Goal: Communication & Community: Answer question/provide support

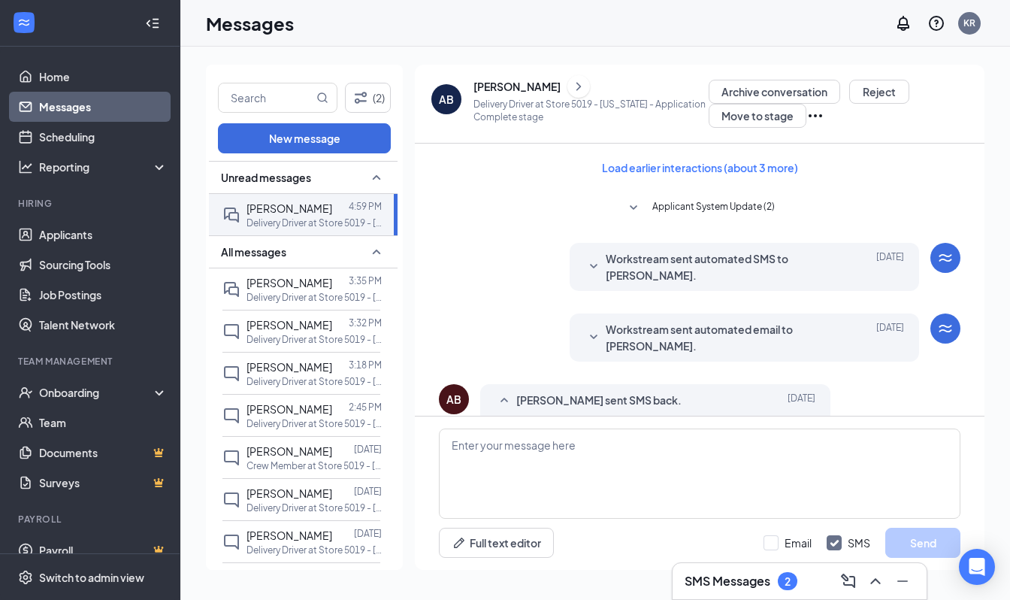
scroll to position [677, 0]
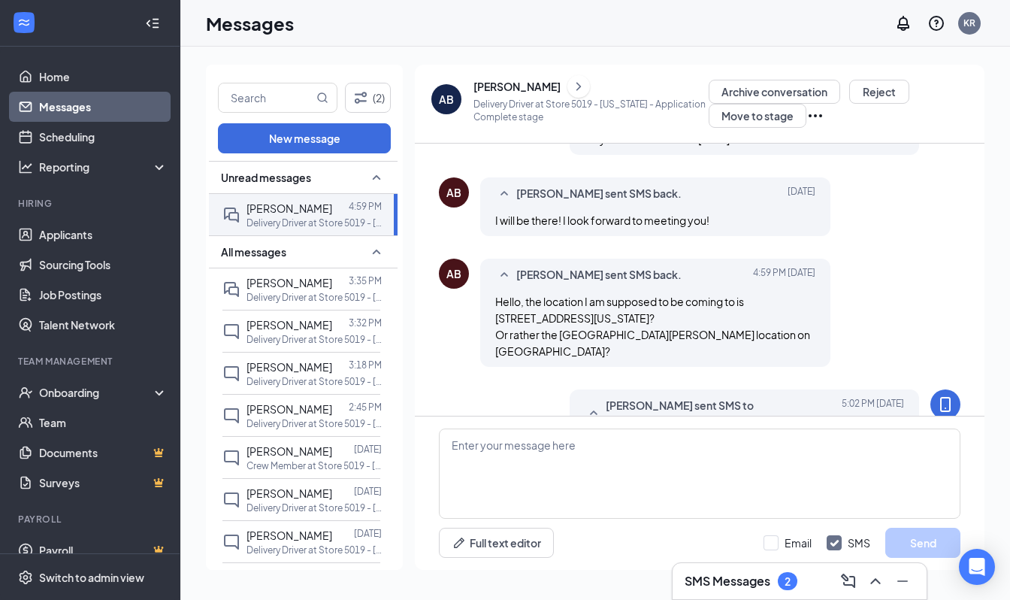
click at [437, 96] on div "AB" at bounding box center [446, 99] width 30 height 30
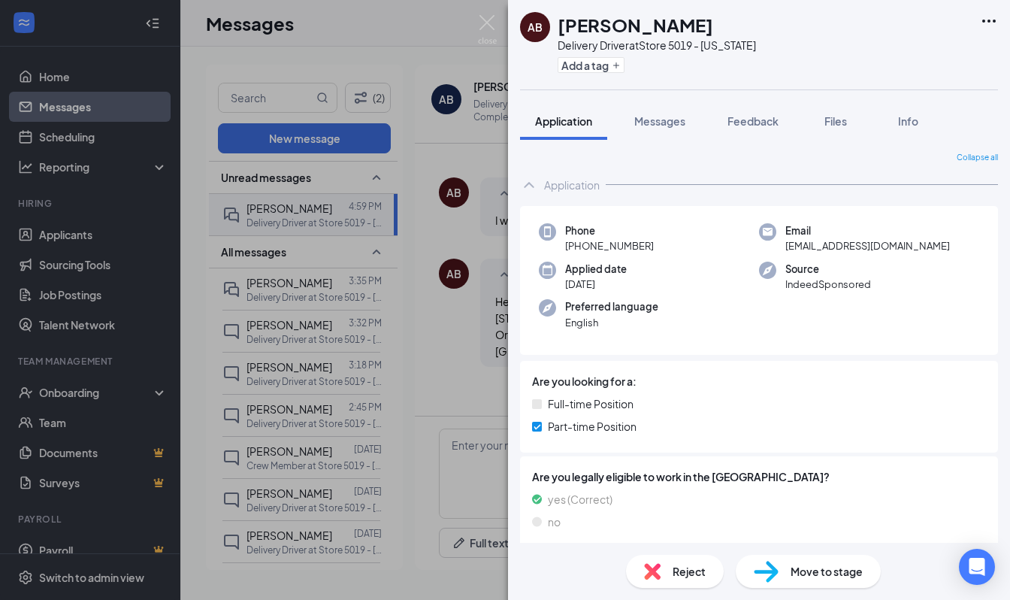
click at [834, 582] on div "Move to stage" at bounding box center [808, 571] width 145 height 33
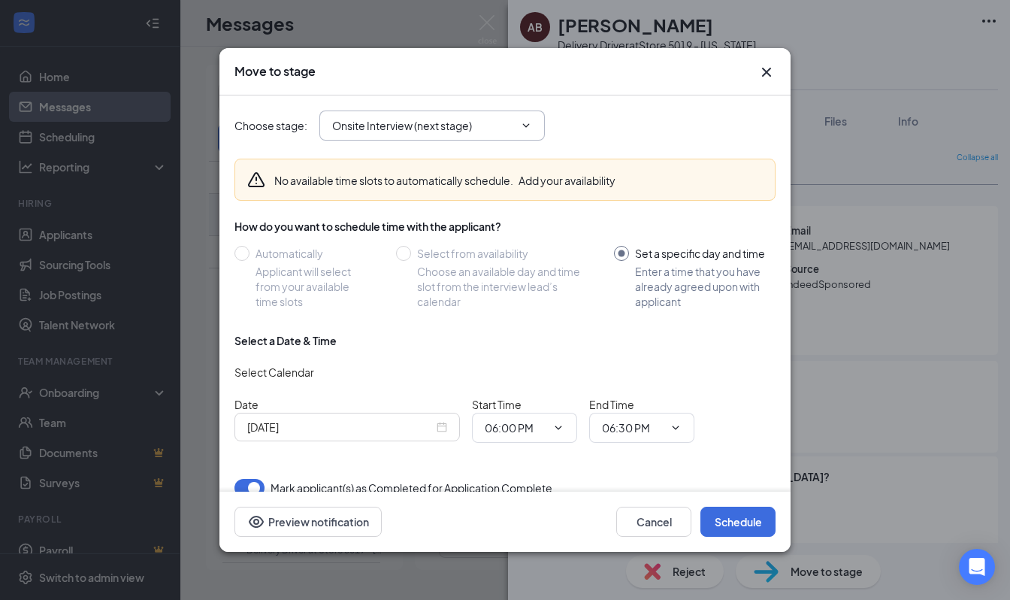
click at [462, 118] on input "Onsite Interview (next stage)" at bounding box center [423, 125] width 182 height 17
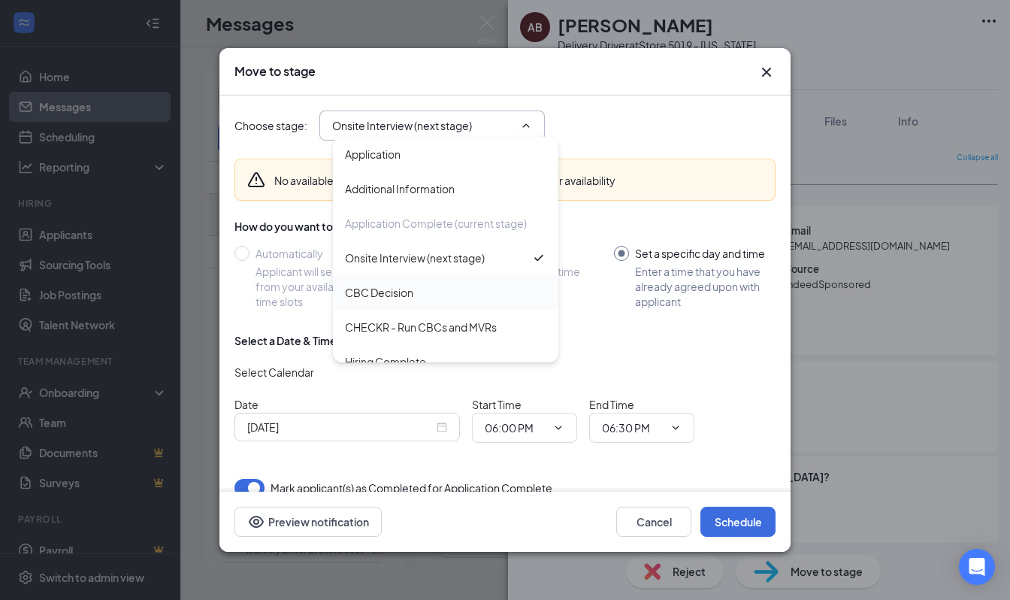
click at [460, 290] on div "CBC Decision" at bounding box center [445, 292] width 201 height 17
type input "CBC Decision"
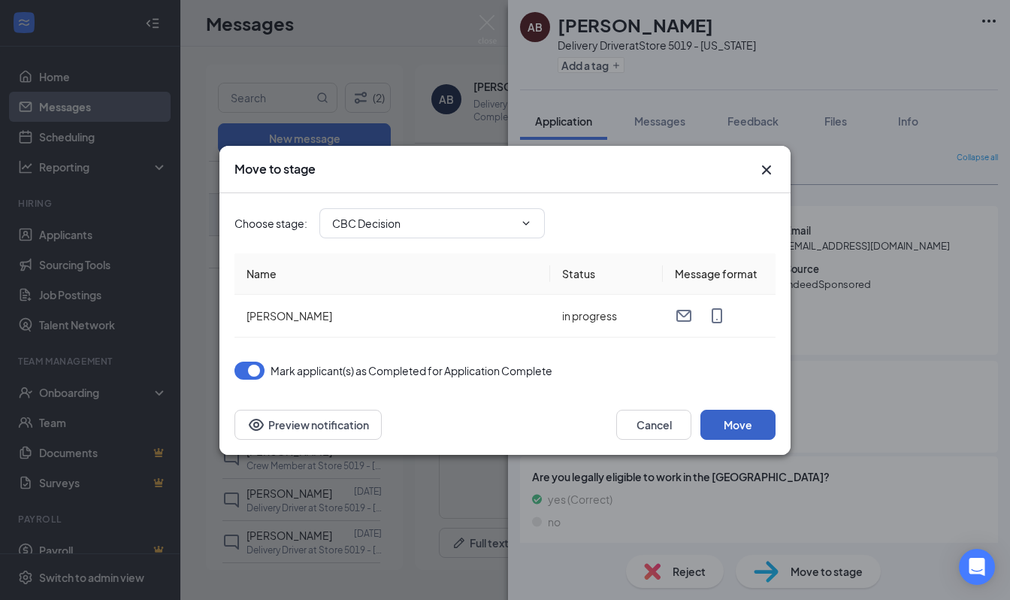
click at [758, 439] on button "Move" at bounding box center [738, 425] width 75 height 30
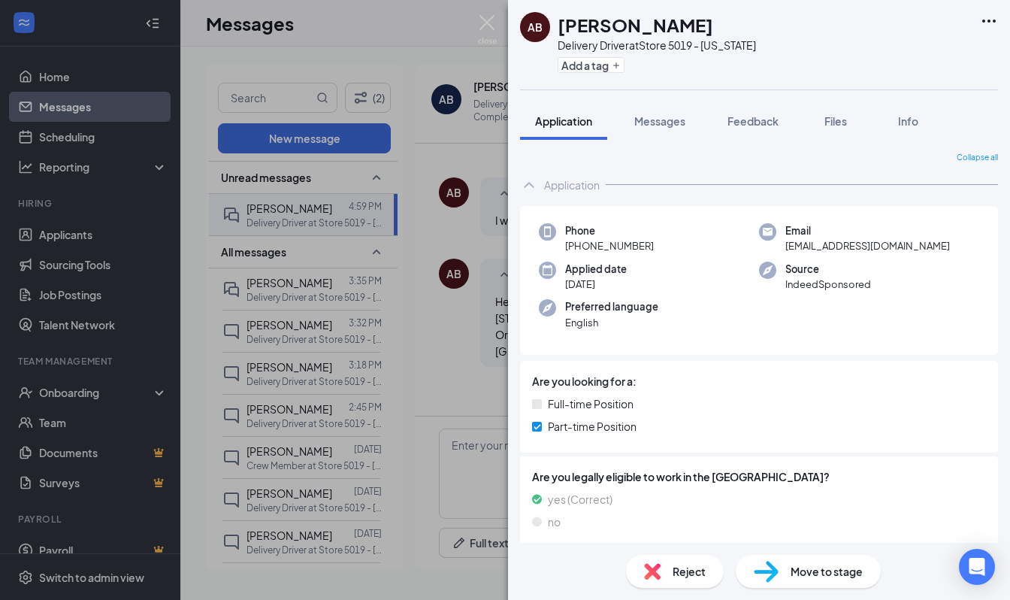
click at [614, 115] on div "Application Messages Feedback Files Info" at bounding box center [759, 121] width 478 height 38
click at [663, 114] on div "Messages" at bounding box center [659, 121] width 51 height 15
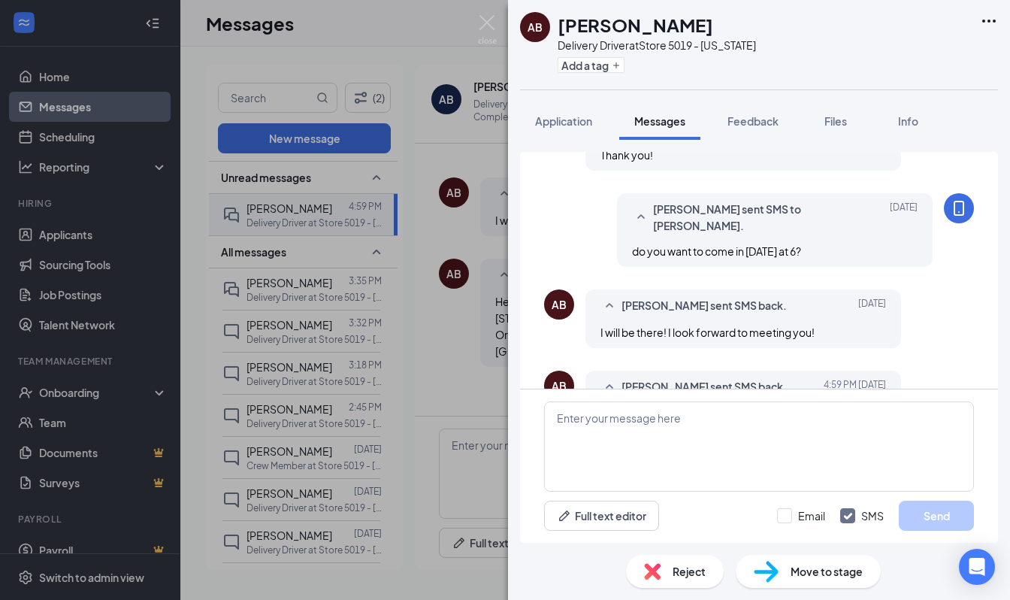
scroll to position [440, 0]
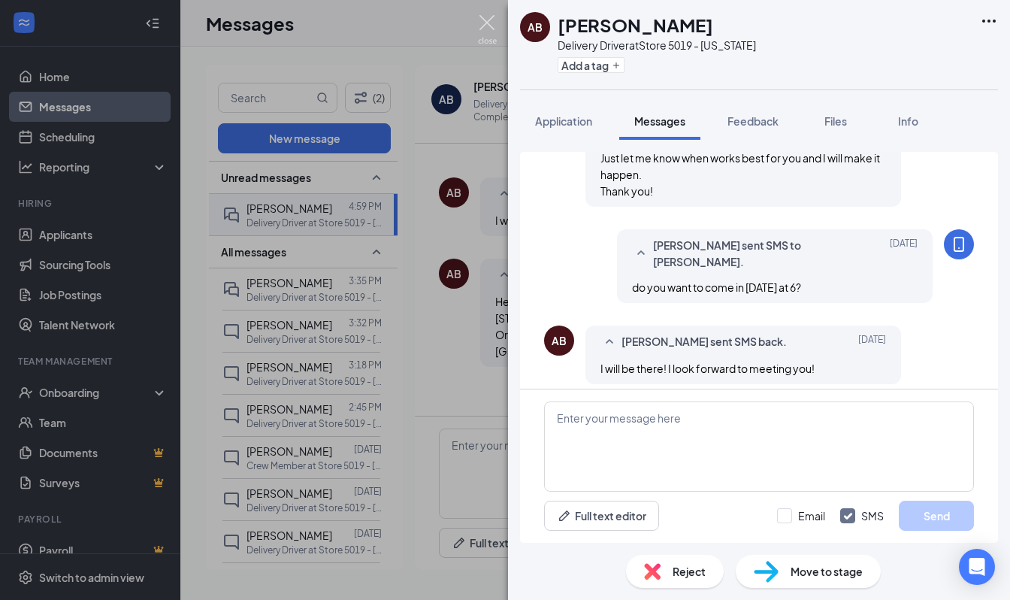
click at [478, 22] on img at bounding box center [487, 29] width 19 height 29
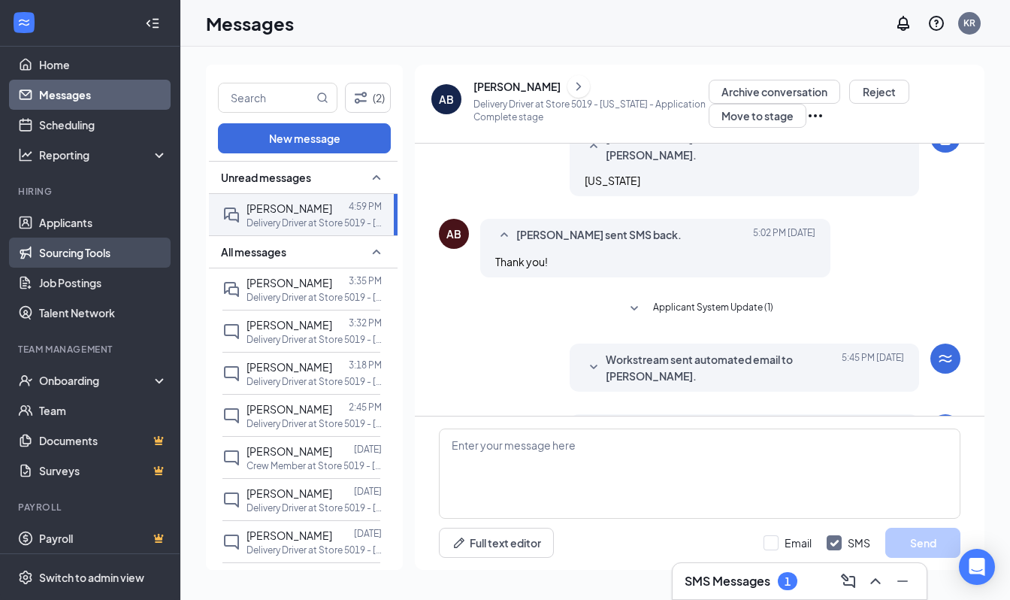
scroll to position [18, 0]
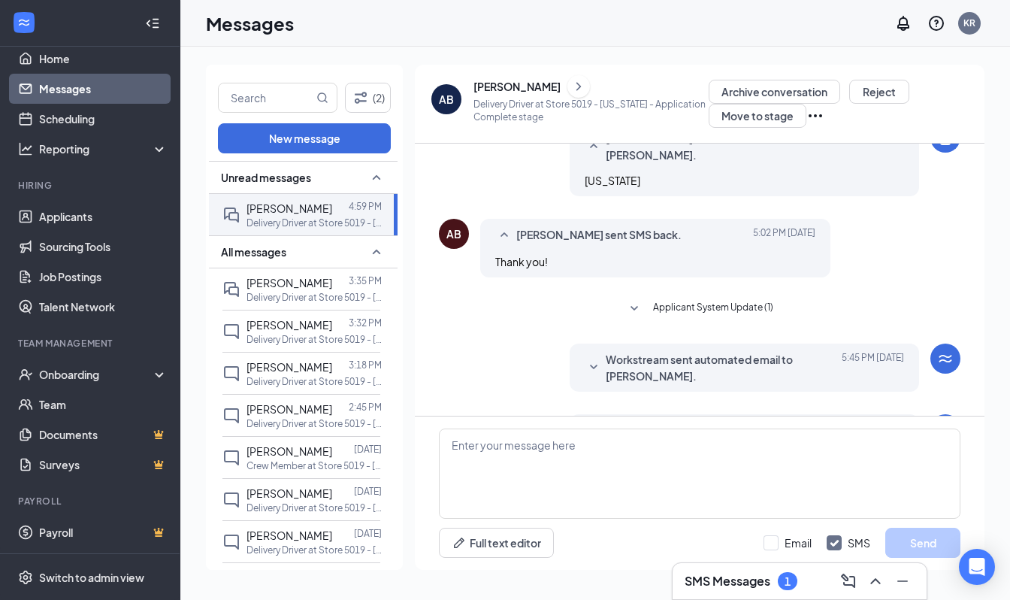
click at [786, 578] on div "1" at bounding box center [788, 581] width 6 height 13
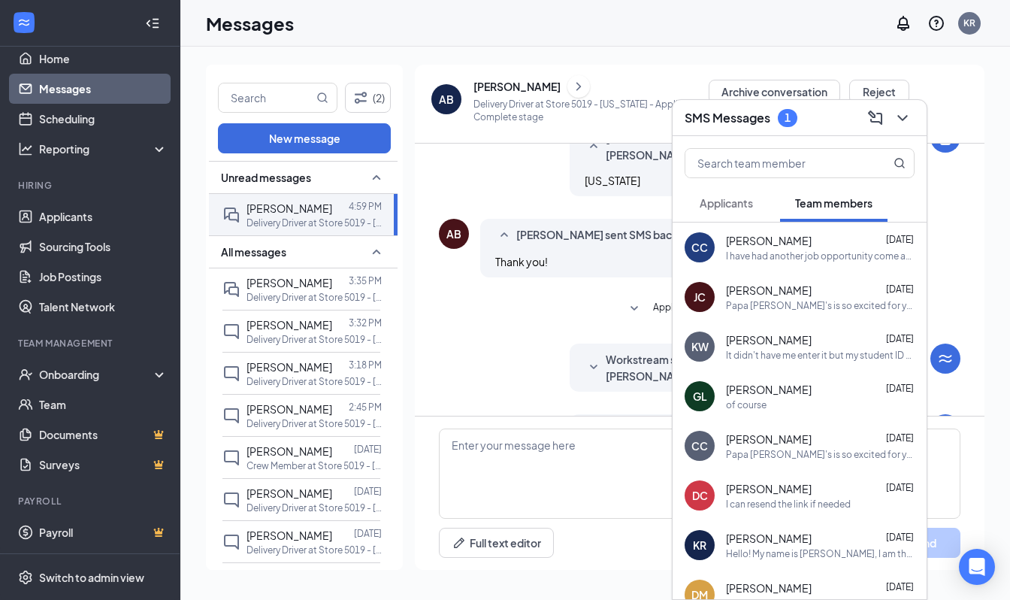
click at [725, 188] on button "Applicants" at bounding box center [726, 203] width 83 height 38
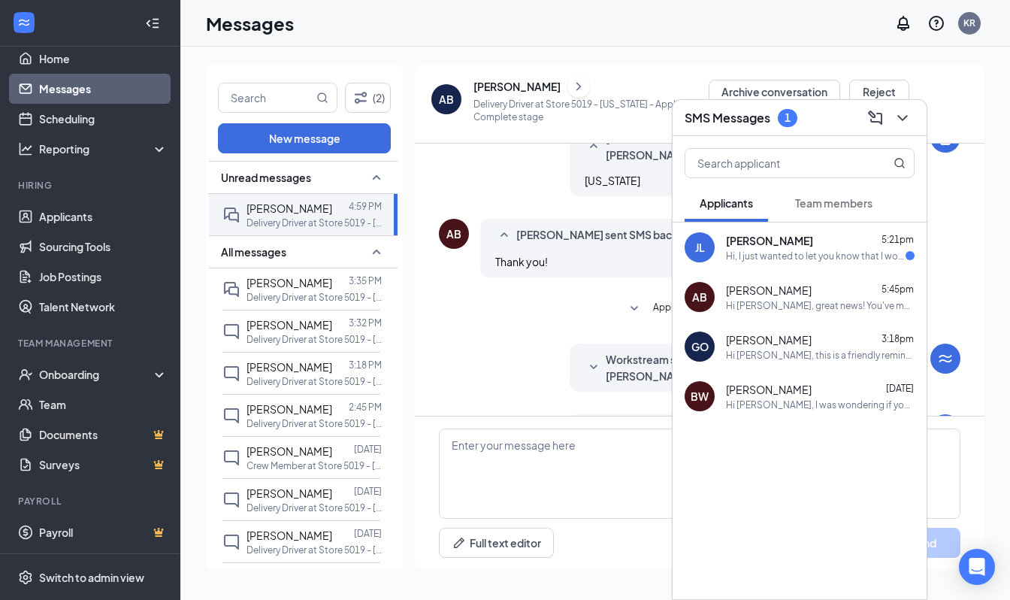
click at [798, 256] on div "Hi, I just wanted to let you know that I wouldn't be able to start until next w…" at bounding box center [816, 256] width 180 height 13
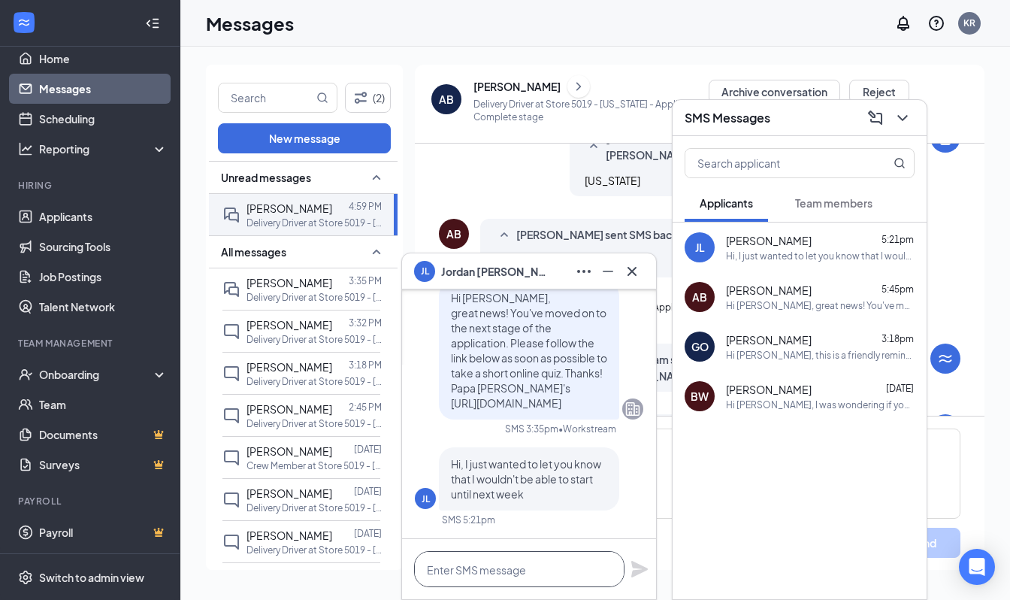
click at [514, 561] on textarea at bounding box center [519, 569] width 210 height 36
click at [560, 576] on textarea "that's perfectly fine!" at bounding box center [519, 569] width 210 height 36
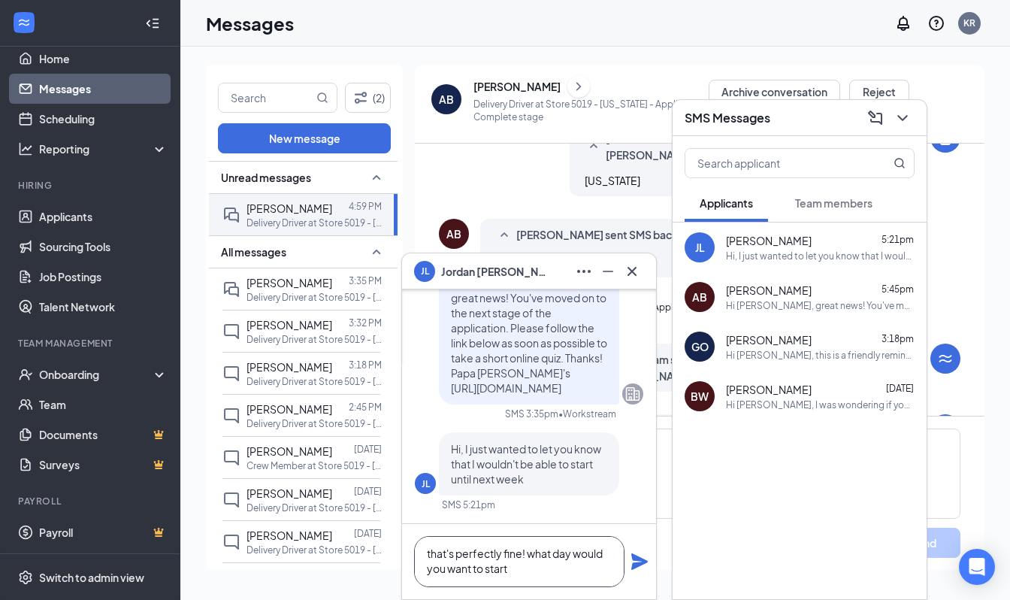
type textarea "that's perfectly fine! what day would you want to start"
click at [647, 559] on icon "Plane" at bounding box center [640, 561] width 18 height 18
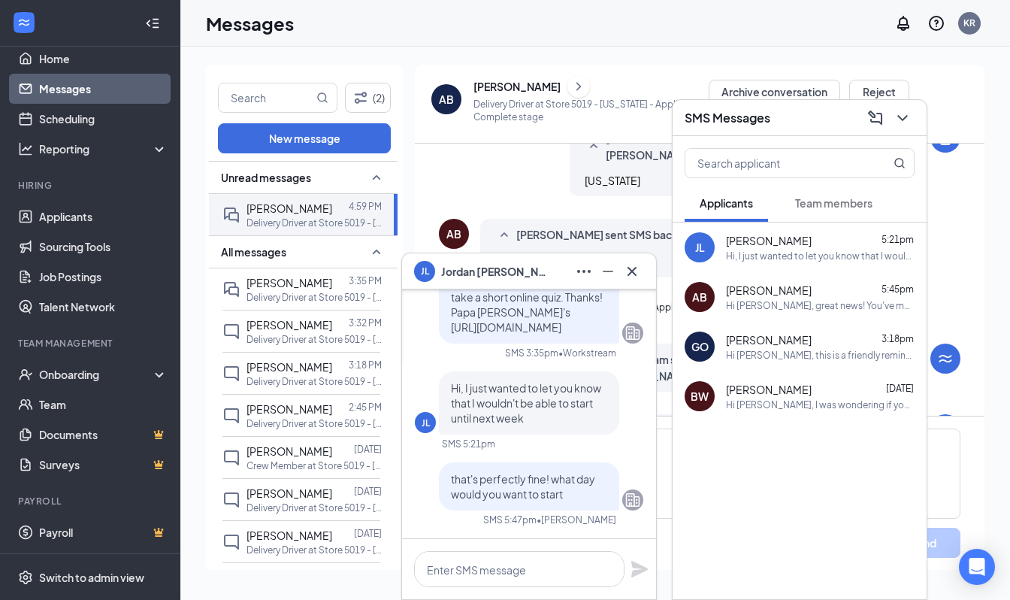
click at [484, 274] on span "[PERSON_NAME]" at bounding box center [493, 271] width 105 height 17
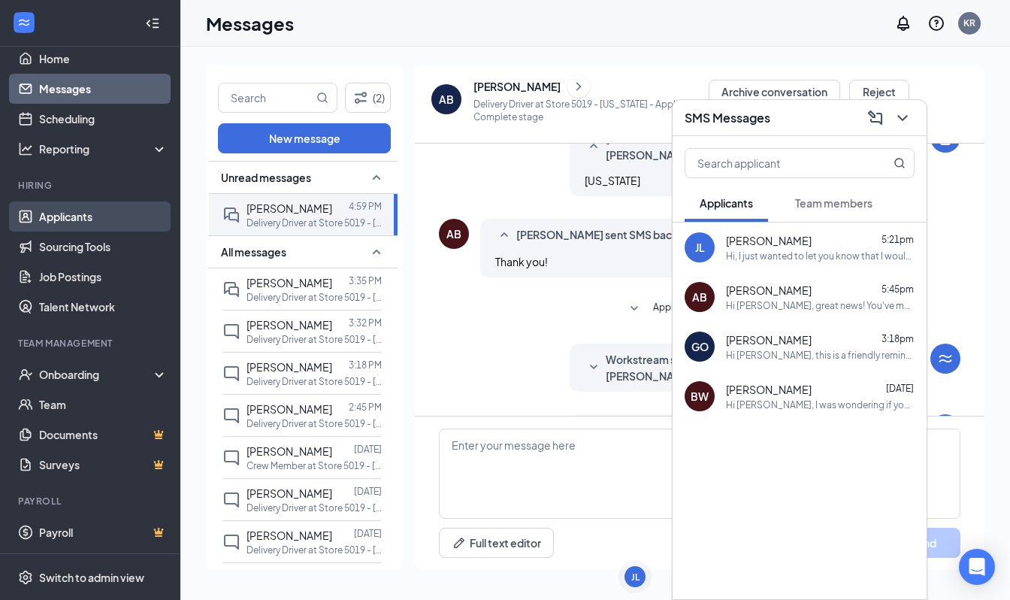
click at [105, 207] on link "Applicants" at bounding box center [103, 216] width 129 height 30
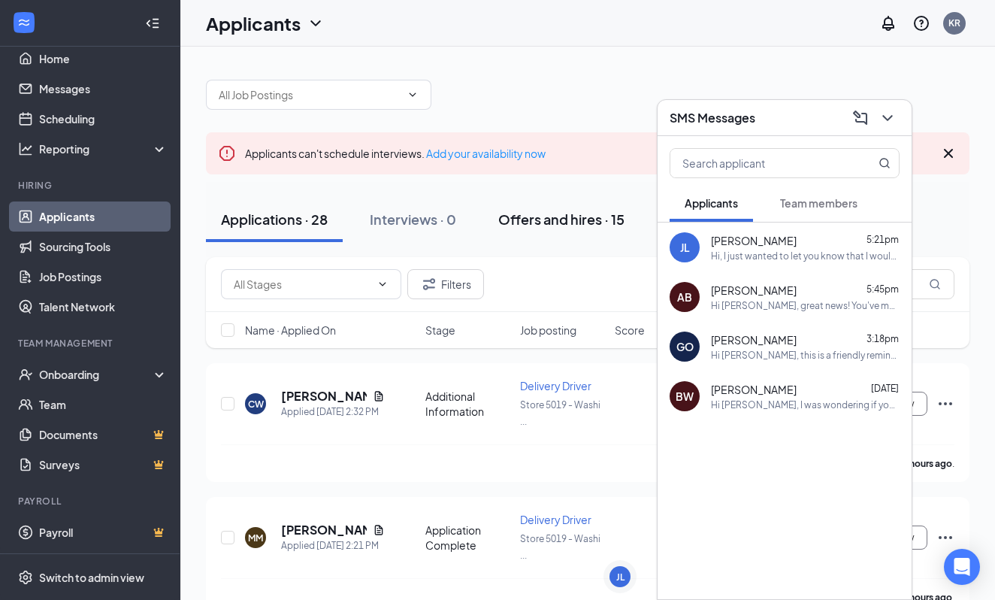
click at [540, 241] on button "Offers and hires · 15" at bounding box center [561, 219] width 156 height 45
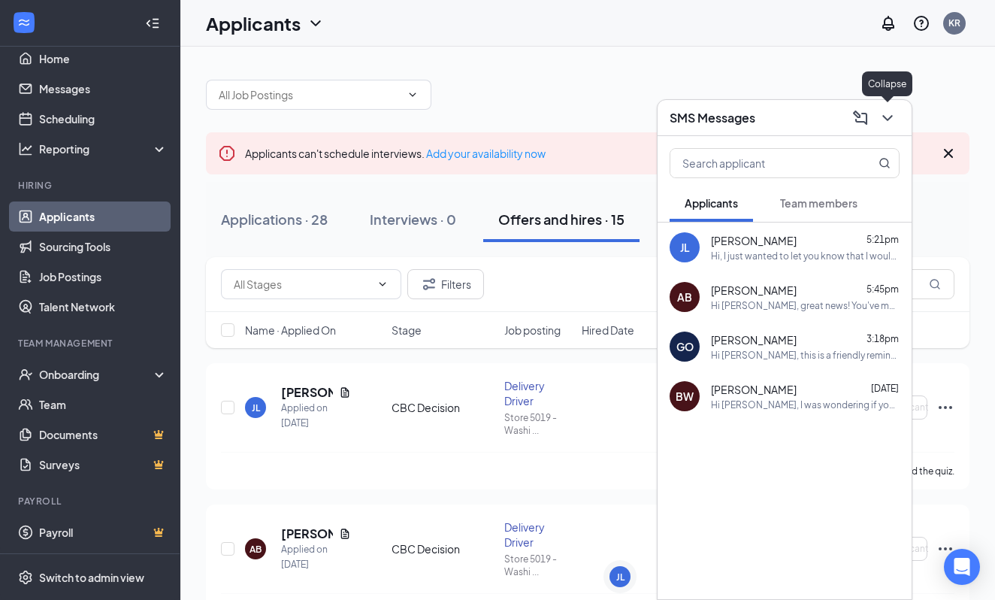
click at [897, 122] on button at bounding box center [888, 118] width 24 height 24
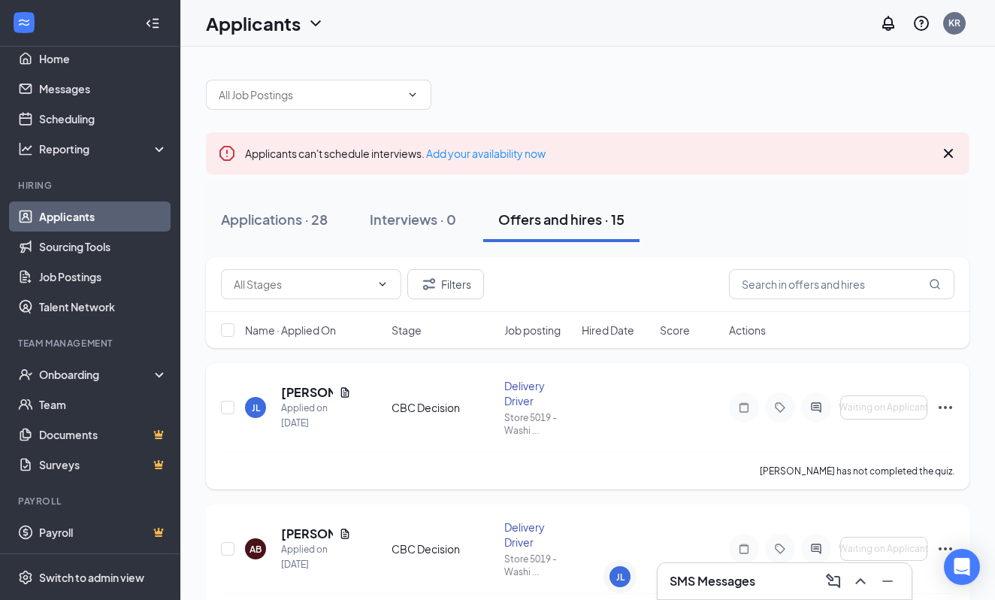
click at [800, 407] on div at bounding box center [780, 407] width 102 height 30
click at [810, 407] on icon "ActiveChat" at bounding box center [816, 407] width 18 height 12
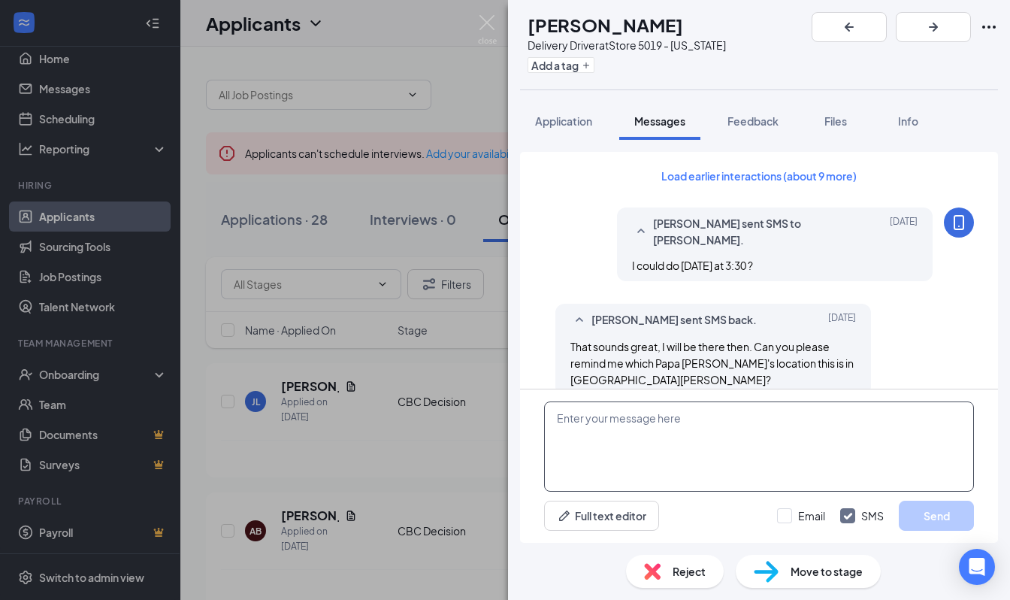
scroll to position [677, 0]
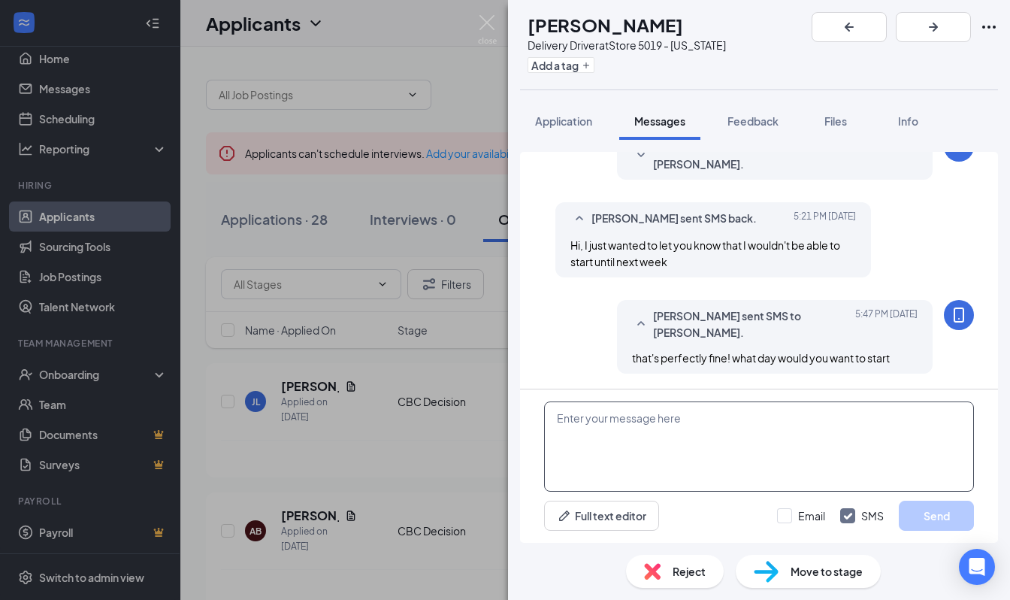
click at [744, 468] on textarea at bounding box center [759, 446] width 430 height 90
type textarea "also i sent over the background check"
click at [920, 513] on button "Send" at bounding box center [936, 516] width 75 height 30
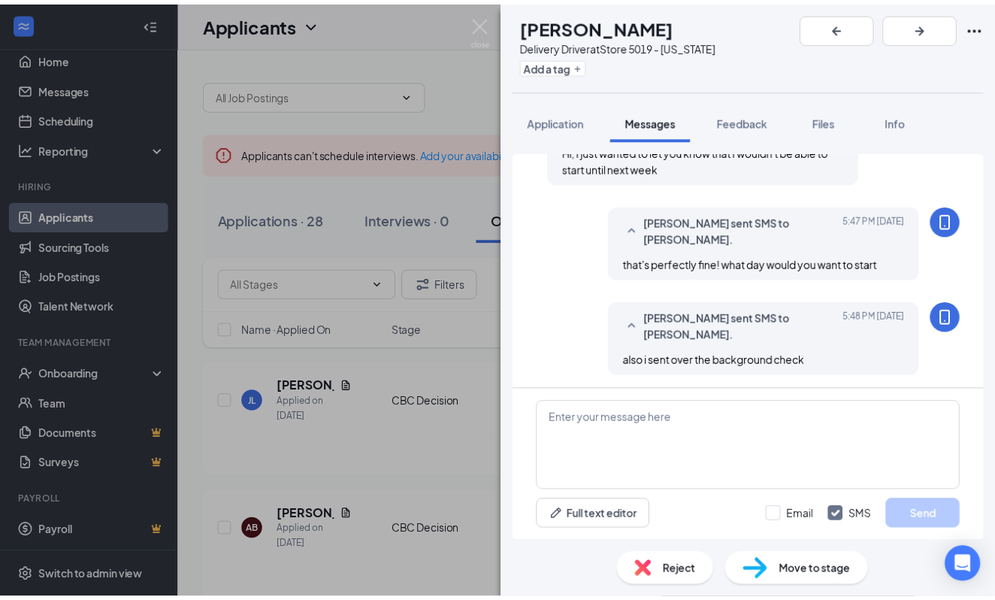
scroll to position [773, 0]
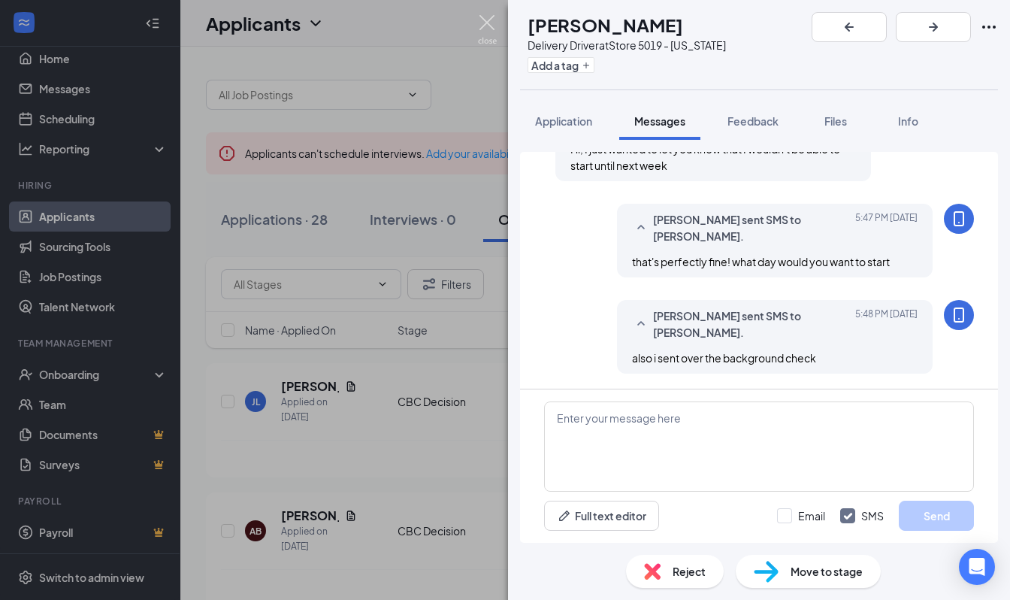
click at [488, 29] on img at bounding box center [487, 29] width 19 height 29
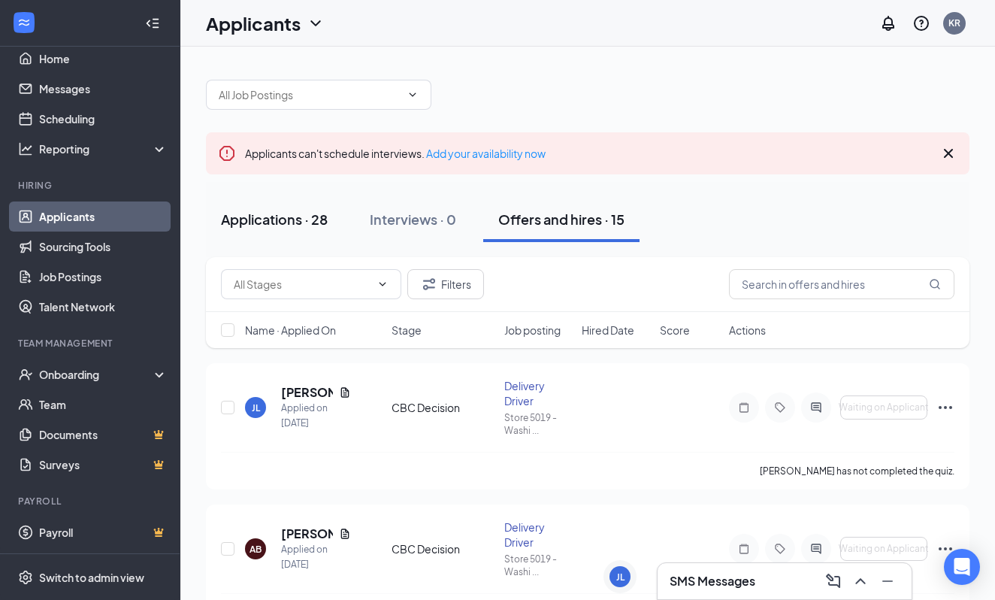
click at [298, 229] on button "Applications · 28" at bounding box center [274, 219] width 137 height 45
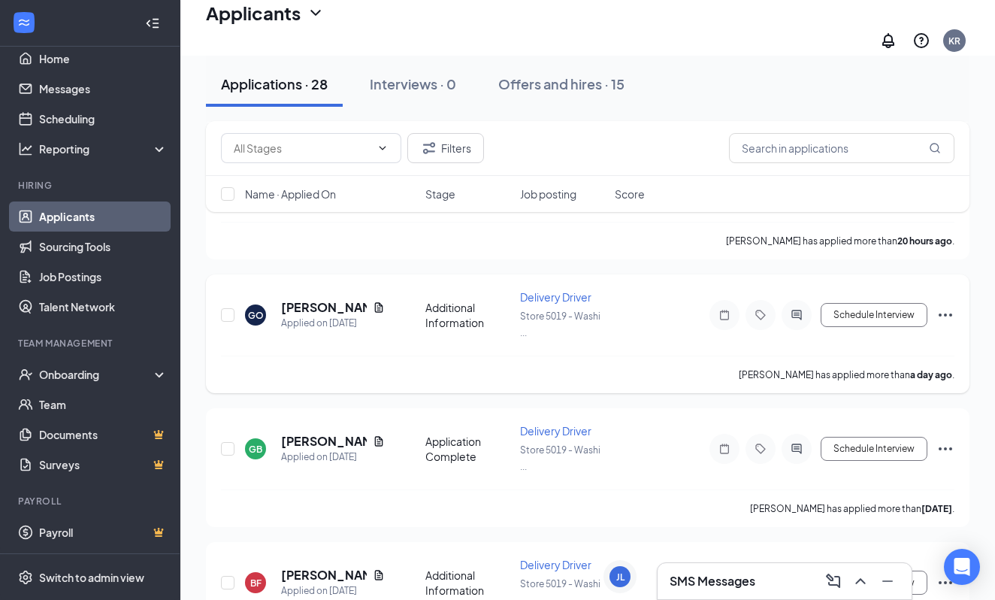
scroll to position [501, 0]
click at [530, 105] on button "Offers and hires · 15" at bounding box center [561, 84] width 156 height 45
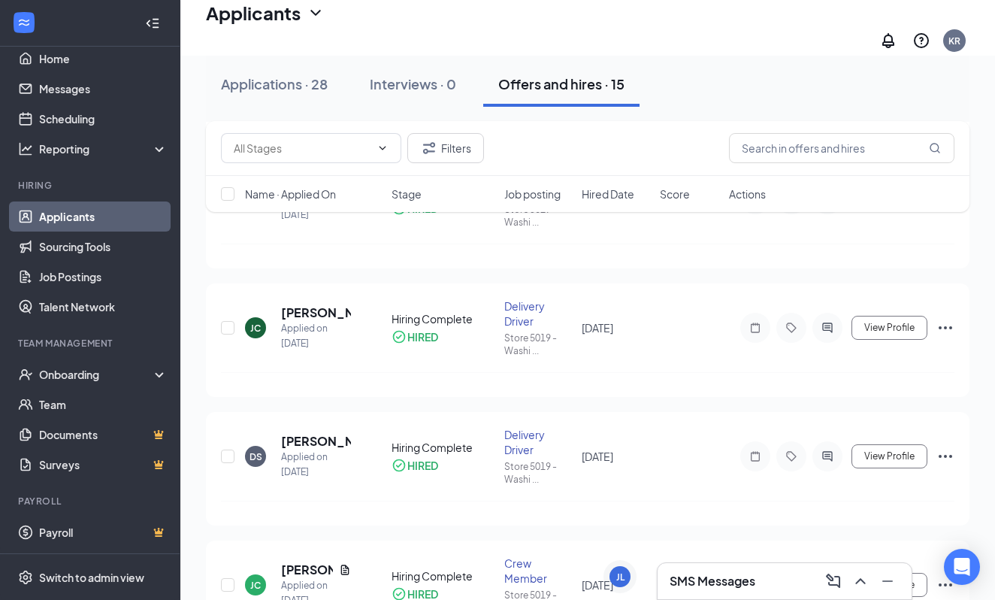
click at [526, 94] on button "Offers and hires · 15" at bounding box center [561, 84] width 156 height 45
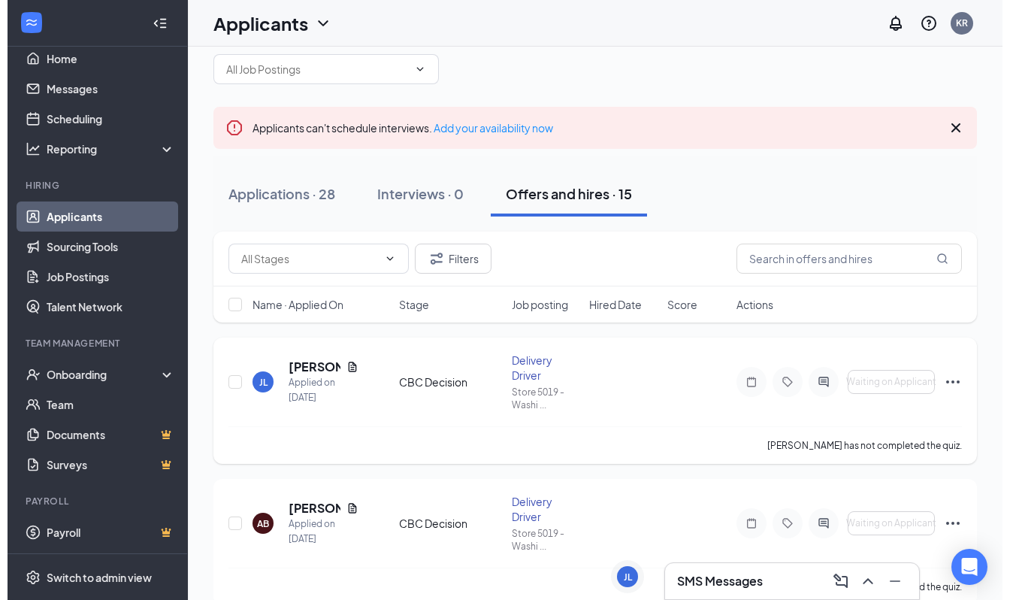
scroll to position [100, 0]
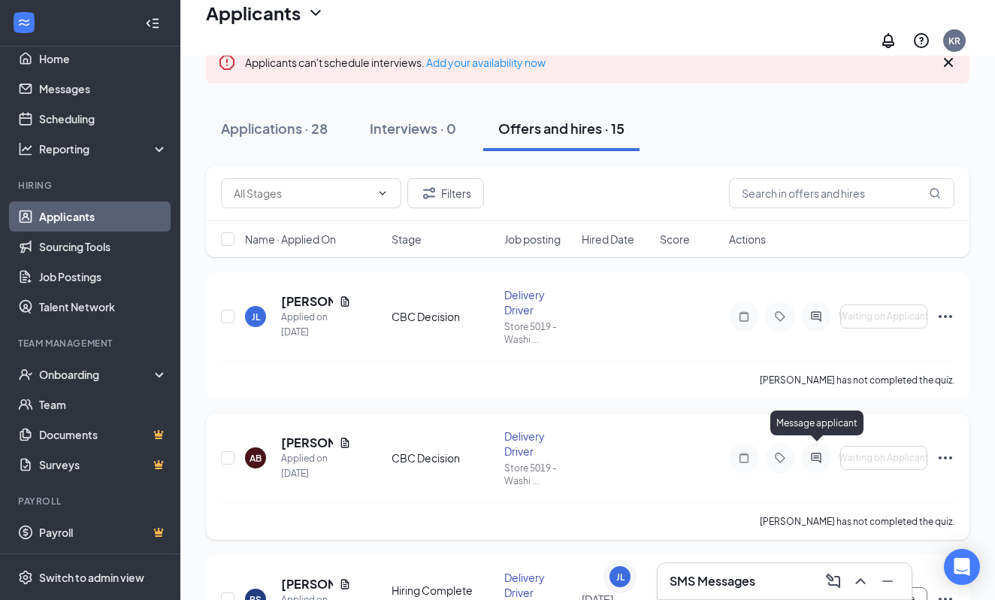
click at [819, 453] on icon "ActiveChat" at bounding box center [816, 458] width 10 height 10
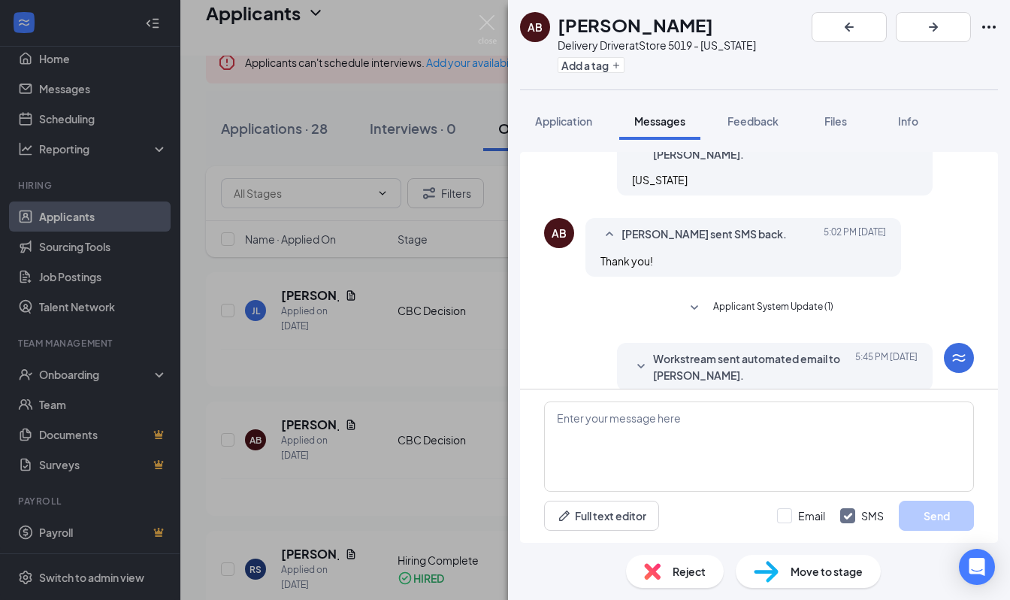
scroll to position [731, 0]
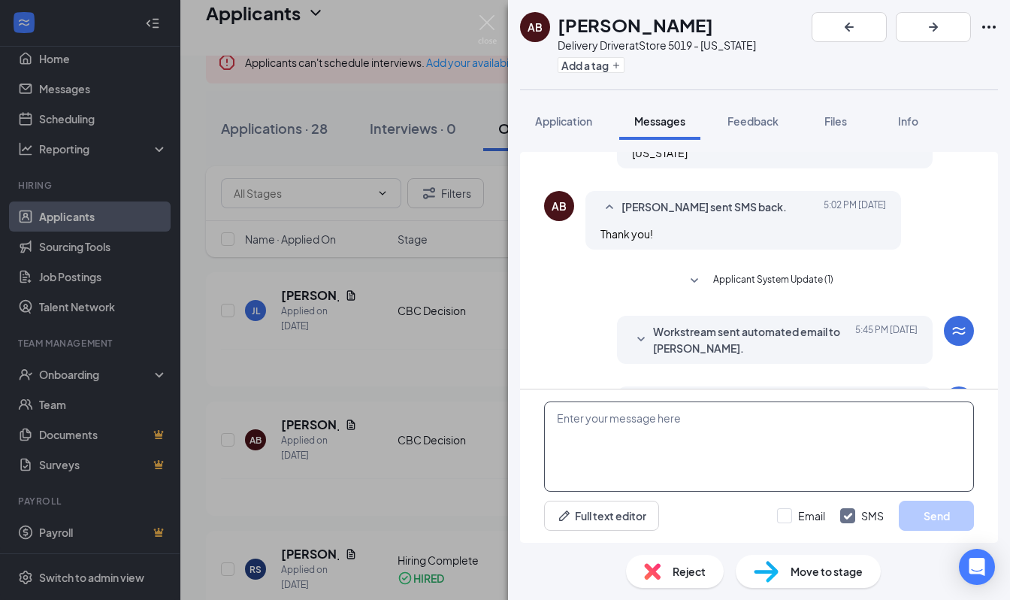
click at [678, 422] on textarea at bounding box center [759, 446] width 430 height 90
type textarea "i"
